Goal: Information Seeking & Learning: Learn about a topic

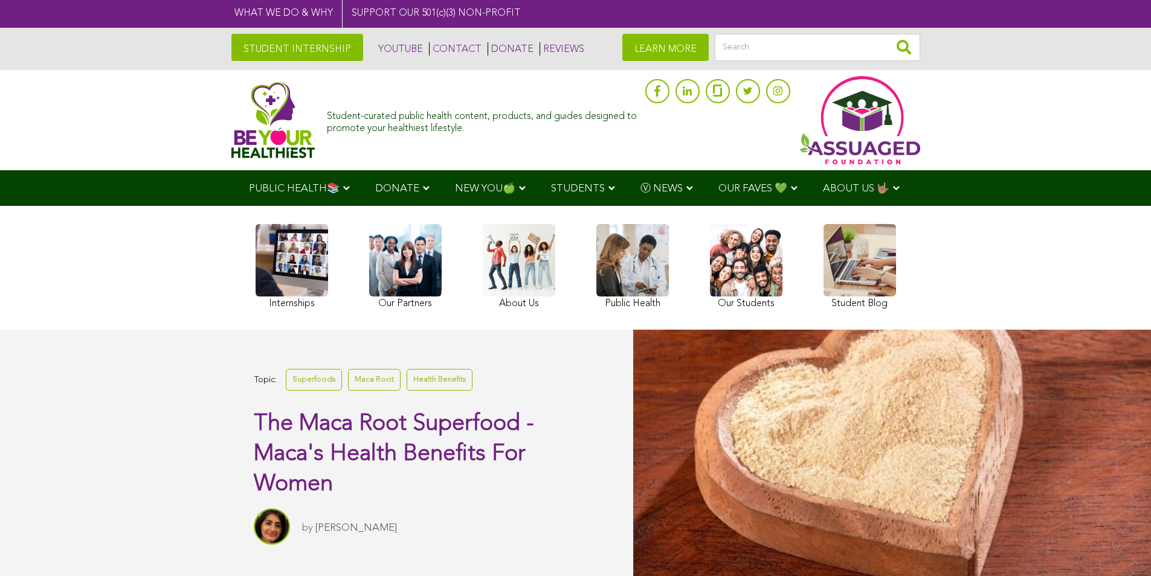
click at [342, 303] on div "Internships Our Partners About Us Public Health Our Students Student Blog" at bounding box center [576, 268] width 653 height 112
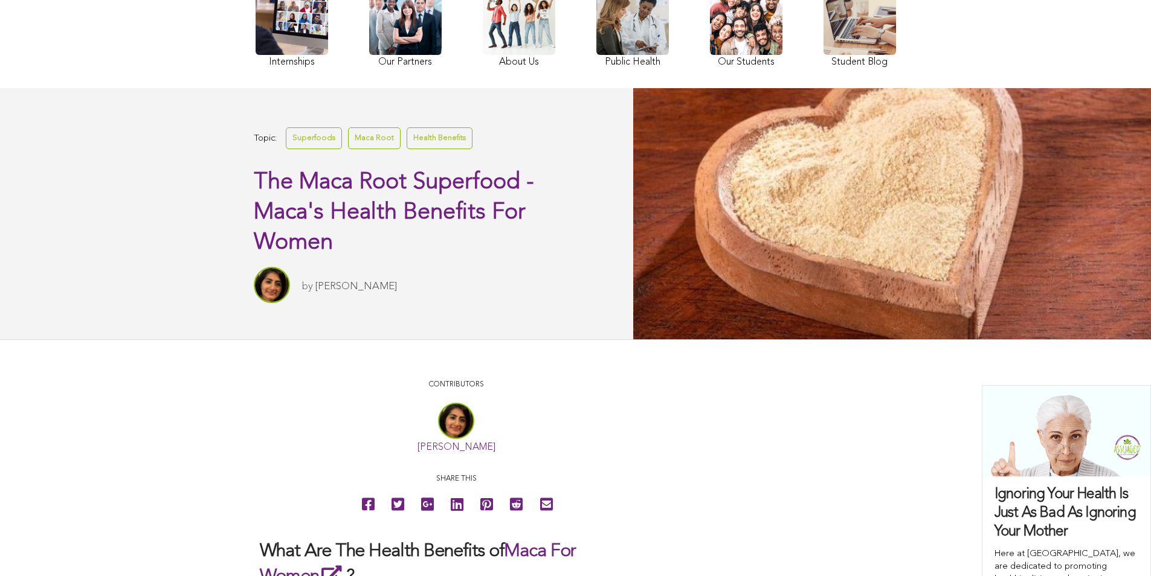
click at [543, 140] on div "Topic: Superfoods Maca Root Health Benefits" at bounding box center [410, 137] width 312 height 27
click at [517, 63] on link at bounding box center [519, 26] width 73 height 88
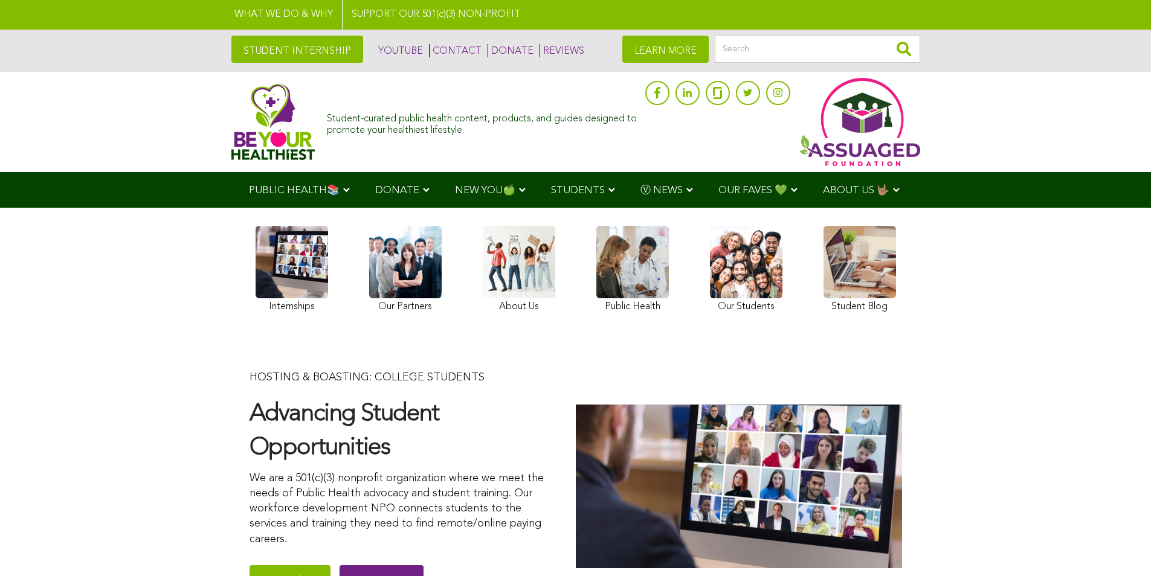
click at [666, 56] on link "LEARN MORE" at bounding box center [665, 49] width 86 height 27
